Goal: Transaction & Acquisition: Book appointment/travel/reservation

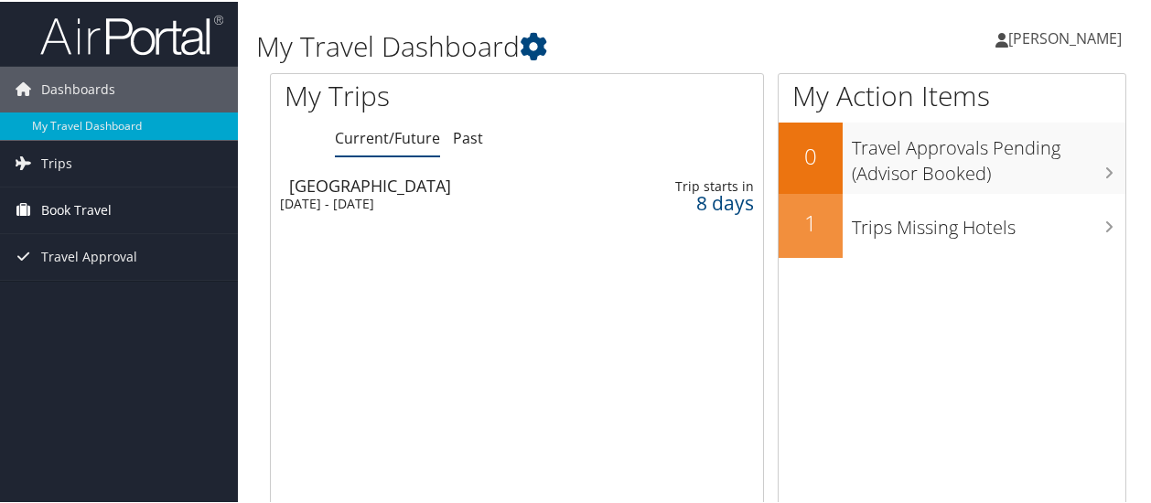
click at [70, 208] on span "Book Travel" at bounding box center [76, 209] width 70 height 46
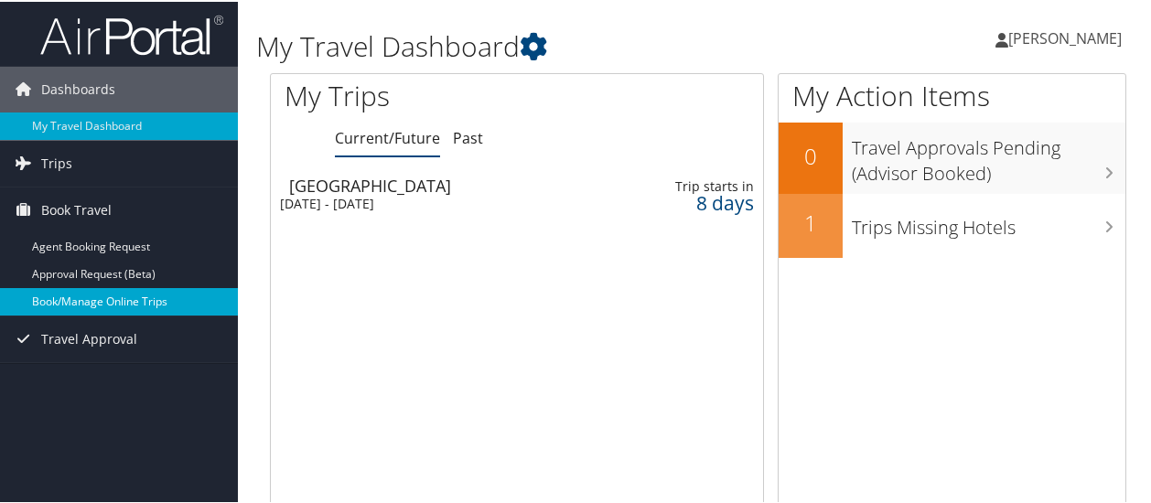
click at [90, 302] on link "Book/Manage Online Trips" at bounding box center [119, 299] width 238 height 27
